Goal: Find specific page/section: Find specific page/section

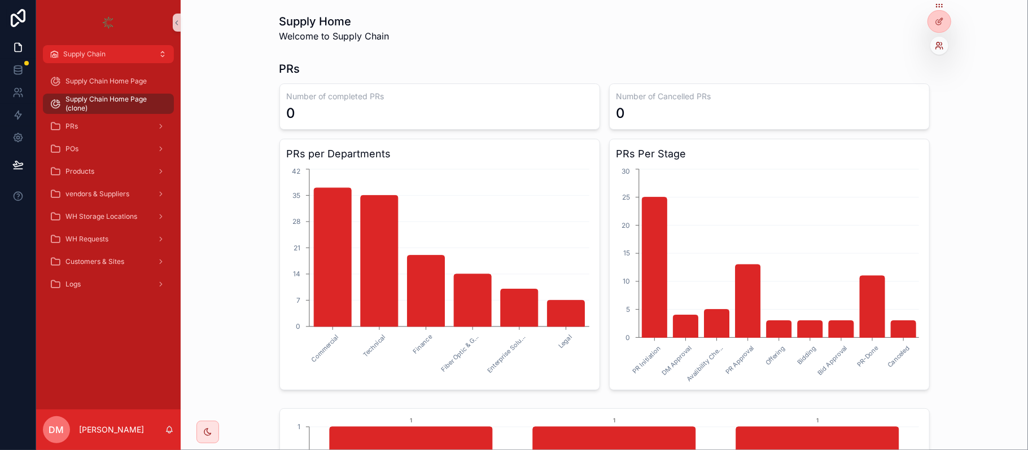
click at [938, 47] on icon at bounding box center [939, 45] width 9 height 9
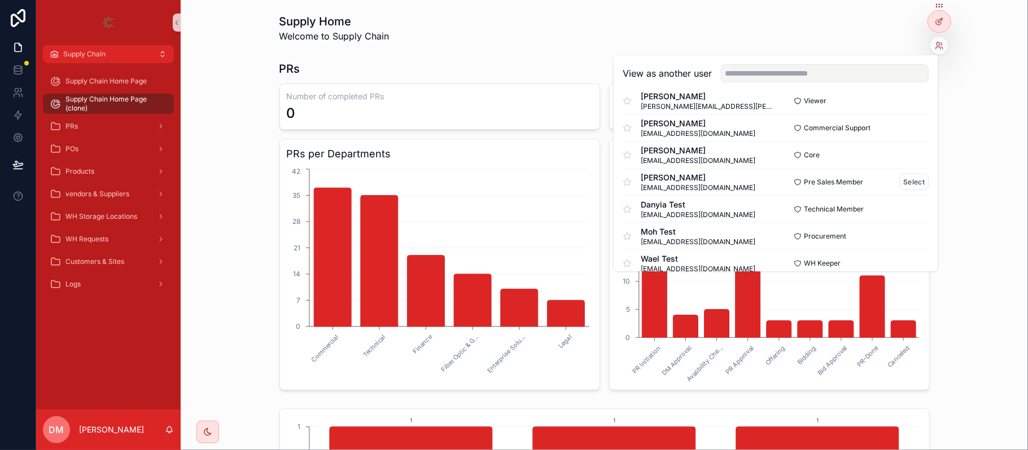
scroll to position [226, 0]
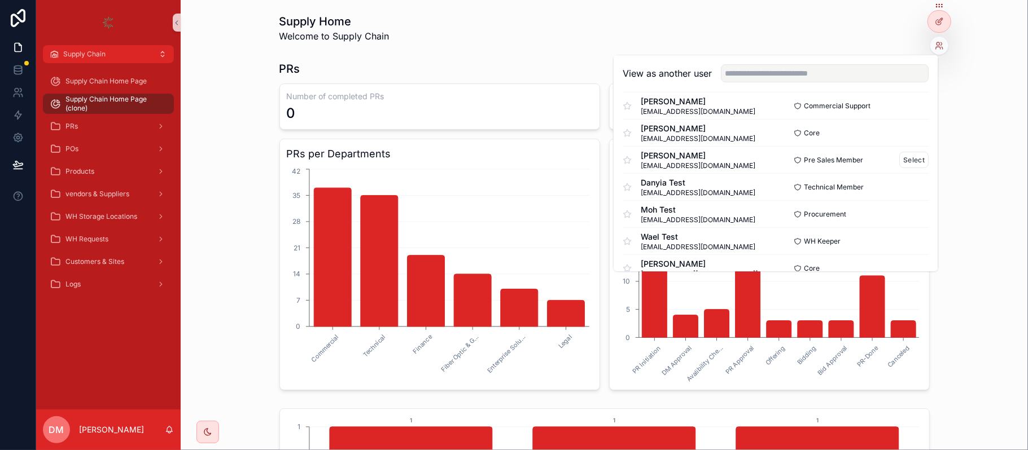
click at [0, 0] on button "Select" at bounding box center [0, 0] width 0 height 0
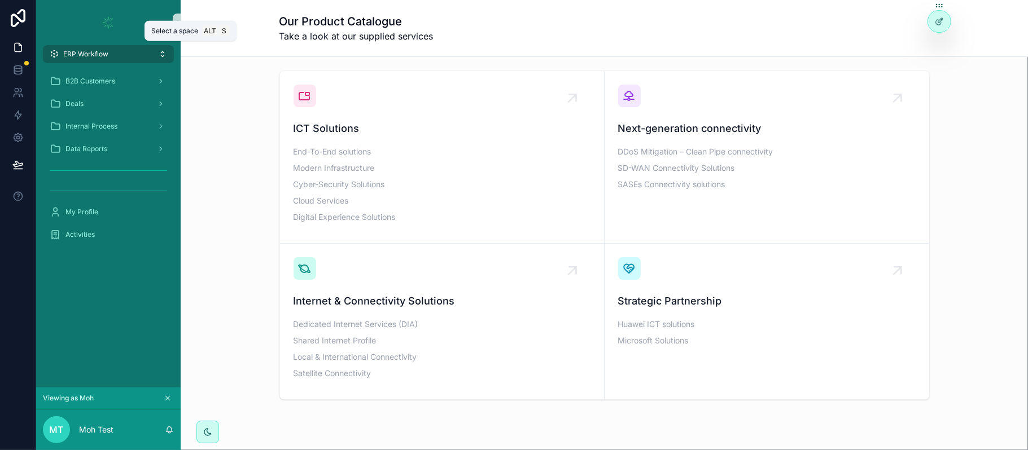
click at [152, 55] on button "ERP Workflow" at bounding box center [108, 54] width 131 height 18
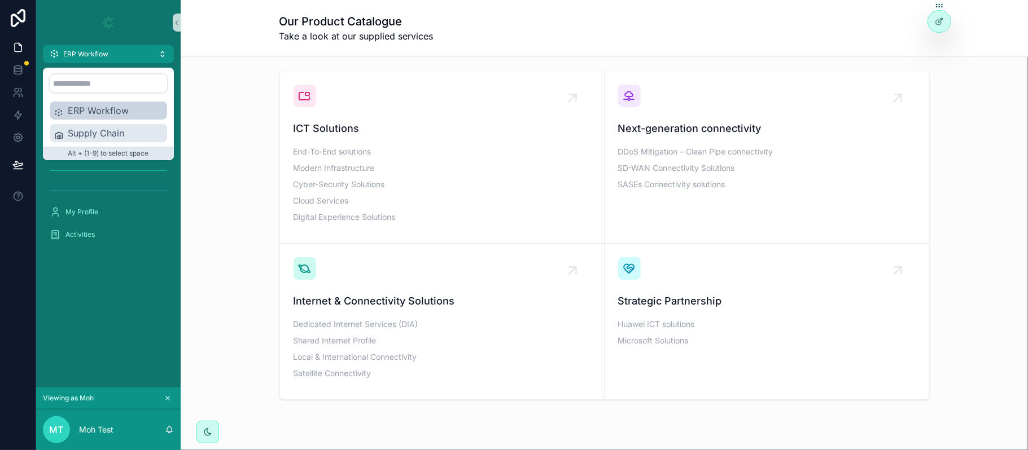
click at [121, 133] on span "Supply Chain" at bounding box center [115, 133] width 95 height 14
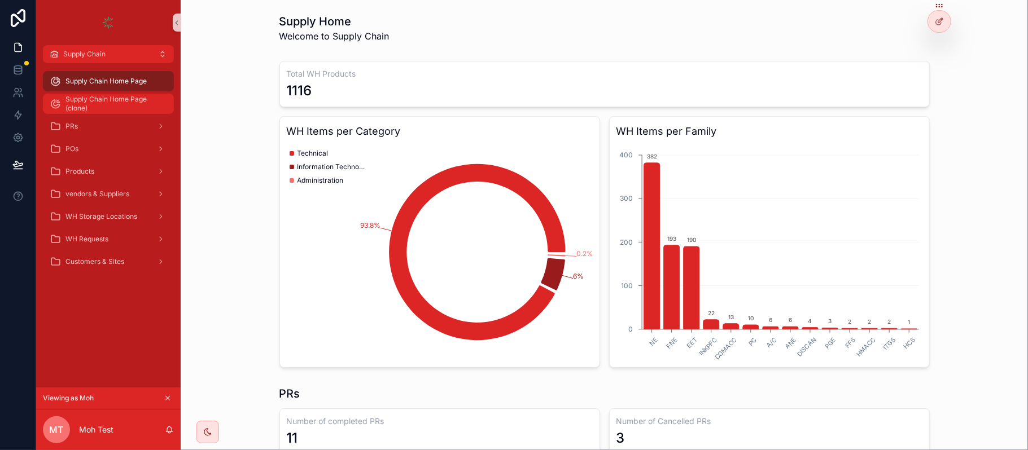
click at [81, 102] on span "Supply Chain Home Page (clone)" at bounding box center [113, 104] width 97 height 18
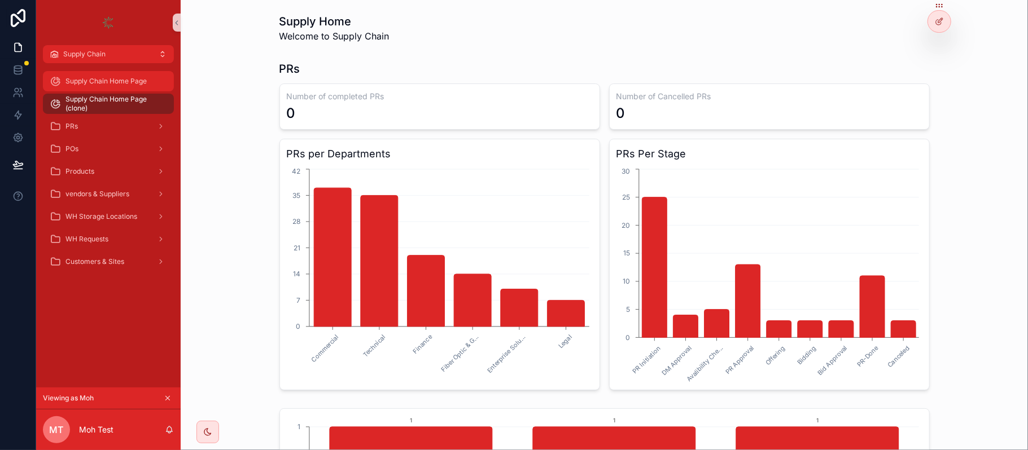
click at [107, 79] on span "Supply Chain Home Page" at bounding box center [105, 81] width 81 height 9
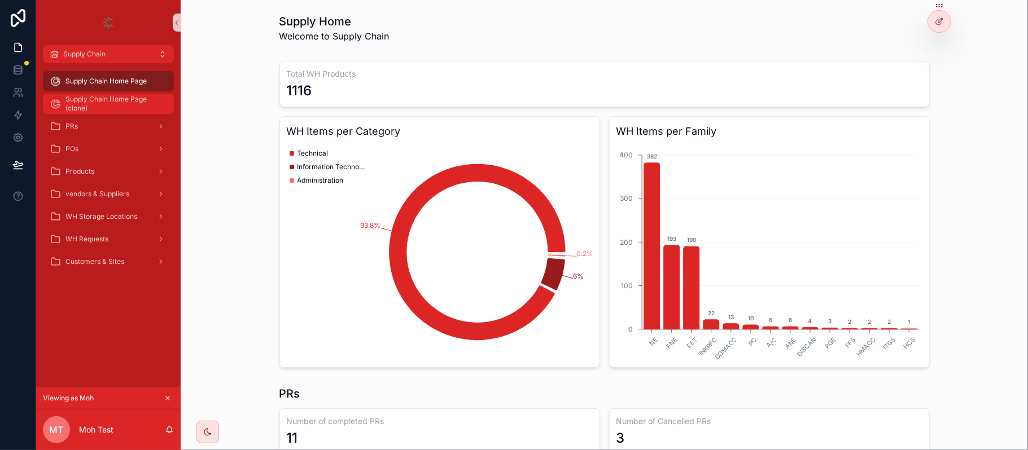
click at [133, 102] on span "Supply Chain Home Page (clone)" at bounding box center [113, 104] width 97 height 18
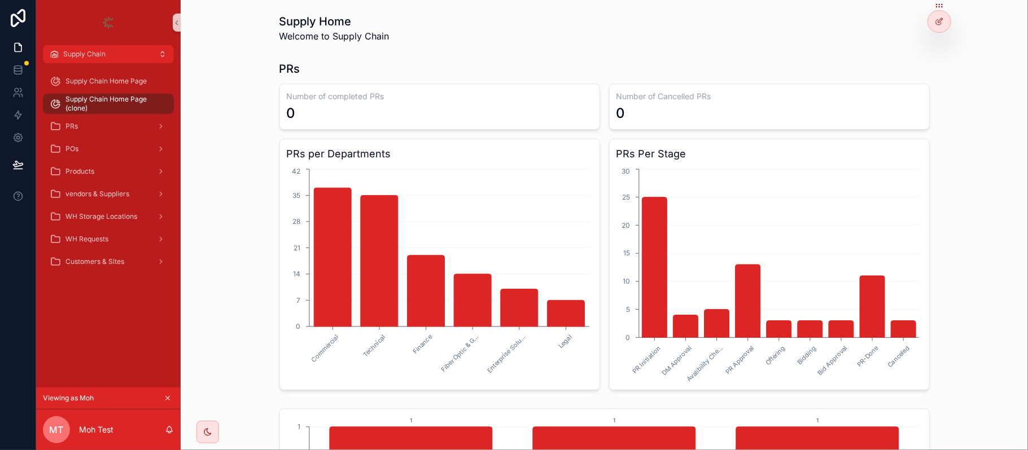
click at [536, 163] on div "PRs per Departments Commercial Technical Finance Fiber Optic & G... Enterprise …" at bounding box center [439, 265] width 321 height 252
drag, startPoint x: 693, startPoint y: 93, endPoint x: 461, endPoint y: 119, distance: 234.0
click at [522, 120] on div "Number of completed PRs 0 Number of Cancelled PRs 0 PRs per Departments Commerc…" at bounding box center [604, 237] width 650 height 307
click at [427, 113] on div "0" at bounding box center [440, 113] width 306 height 18
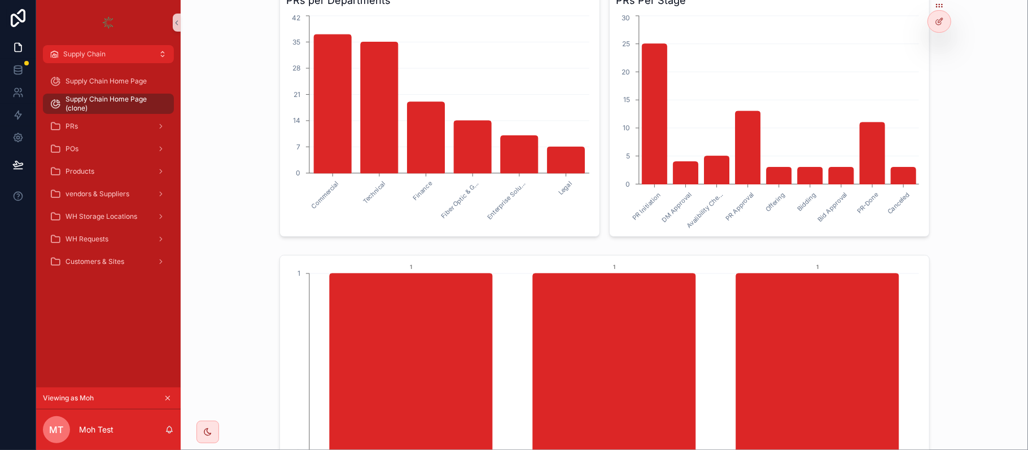
scroll to position [285, 0]
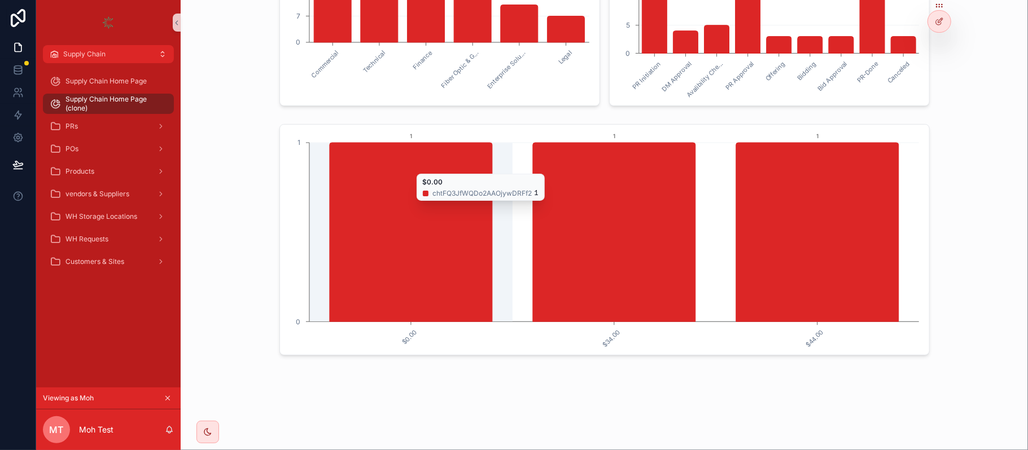
click at [315, 168] on icon "$0.00 $34.00 $44.00 0 1 1 1 1" at bounding box center [604, 240] width 635 height 217
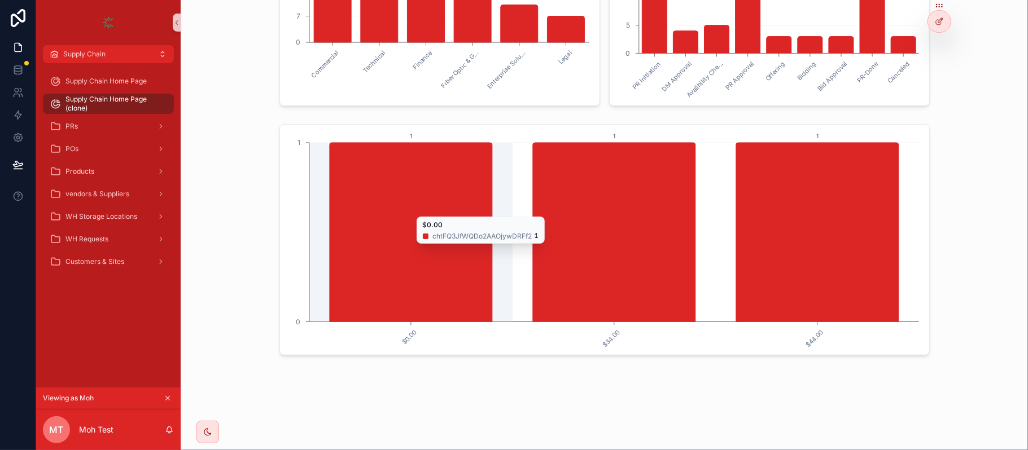
click at [604, 185] on icon "chart" at bounding box center [614, 232] width 163 height 179
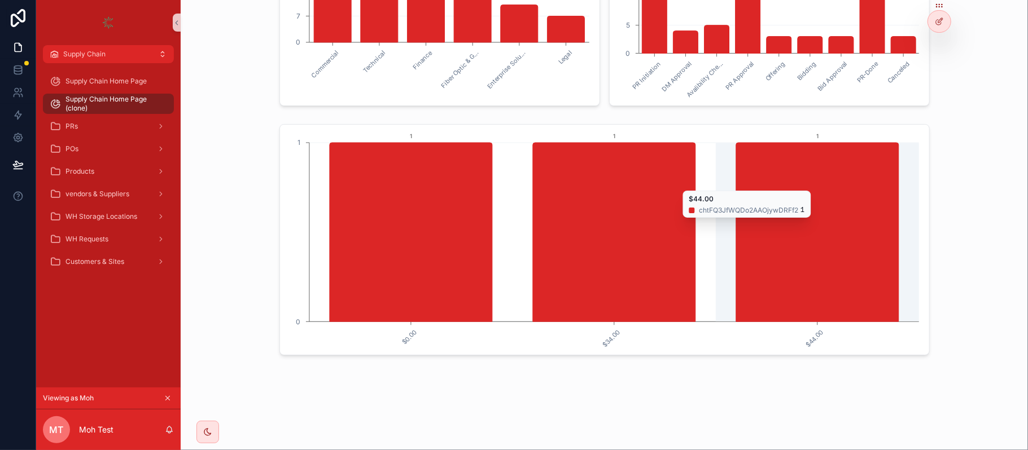
click at [795, 185] on icon "chart" at bounding box center [817, 232] width 163 height 179
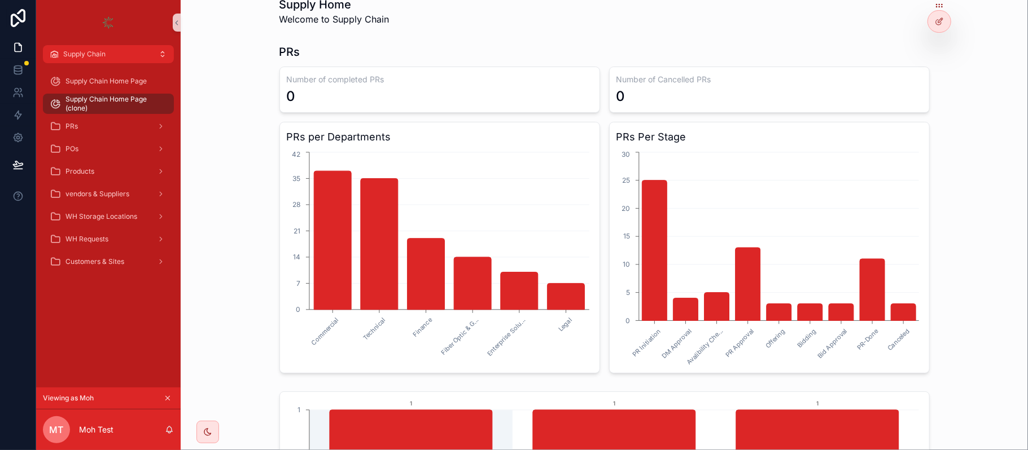
scroll to position [0, 0]
